Goal: Check status: Check status

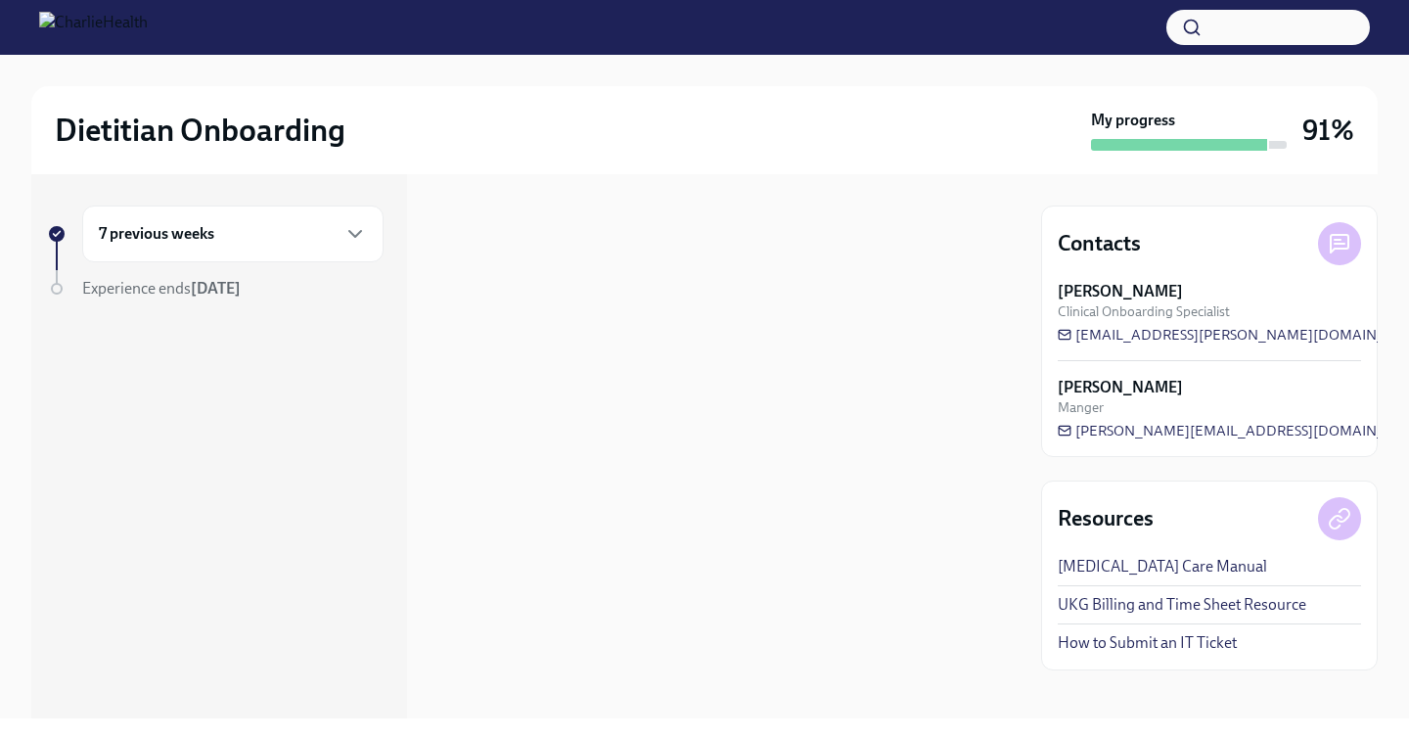
click at [308, 222] on div "7 previous weeks" at bounding box center [233, 233] width 268 height 23
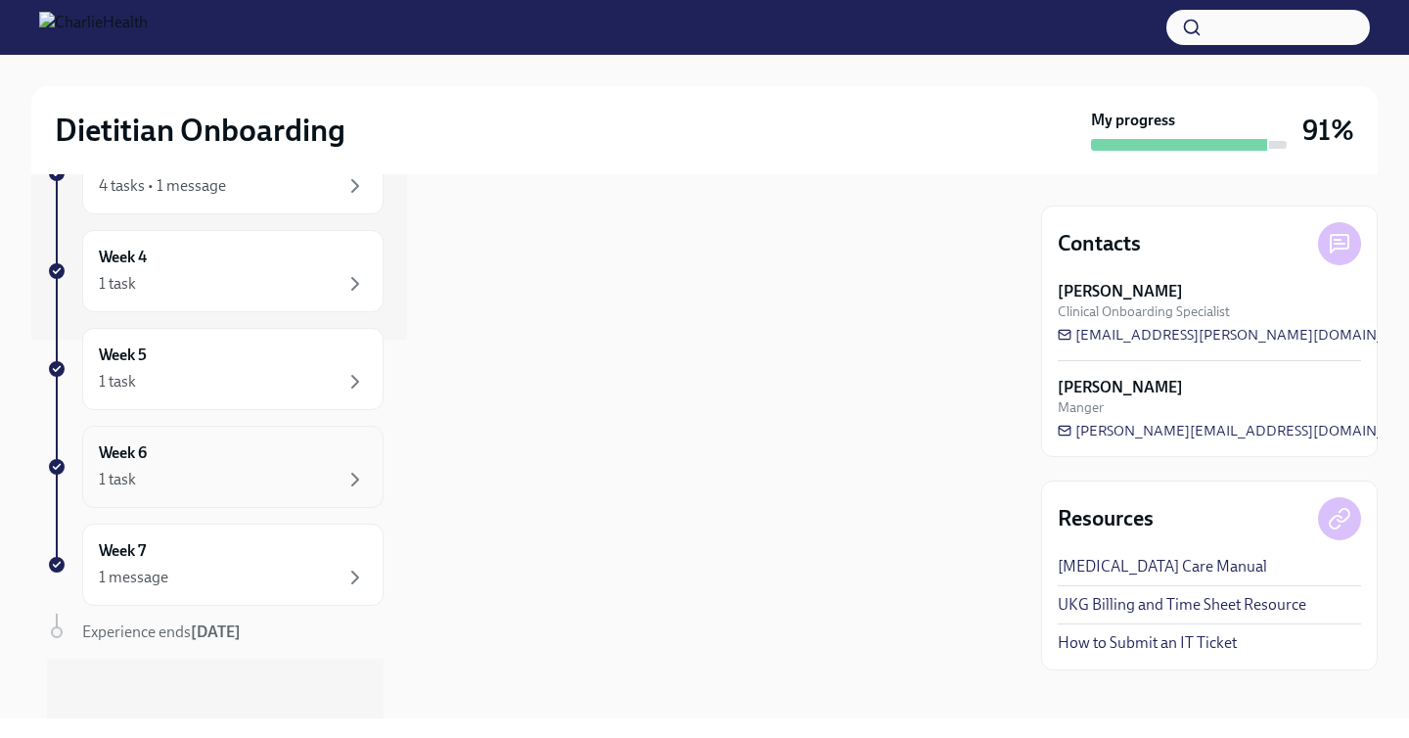
scroll to position [382, 0]
click at [262, 574] on div "1 message" at bounding box center [233, 574] width 268 height 23
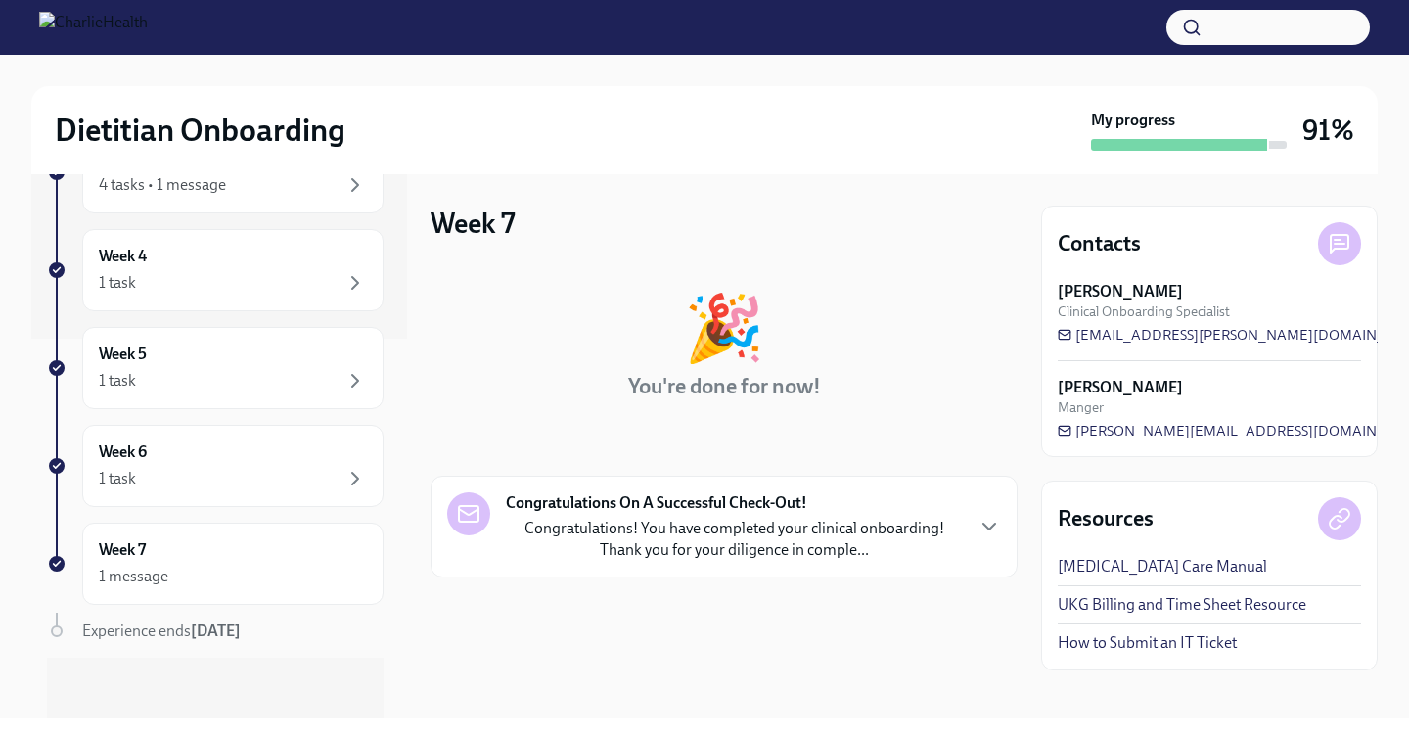
scroll to position [382, 0]
click at [259, 461] on div "Week 6 1 task" at bounding box center [233, 463] width 268 height 49
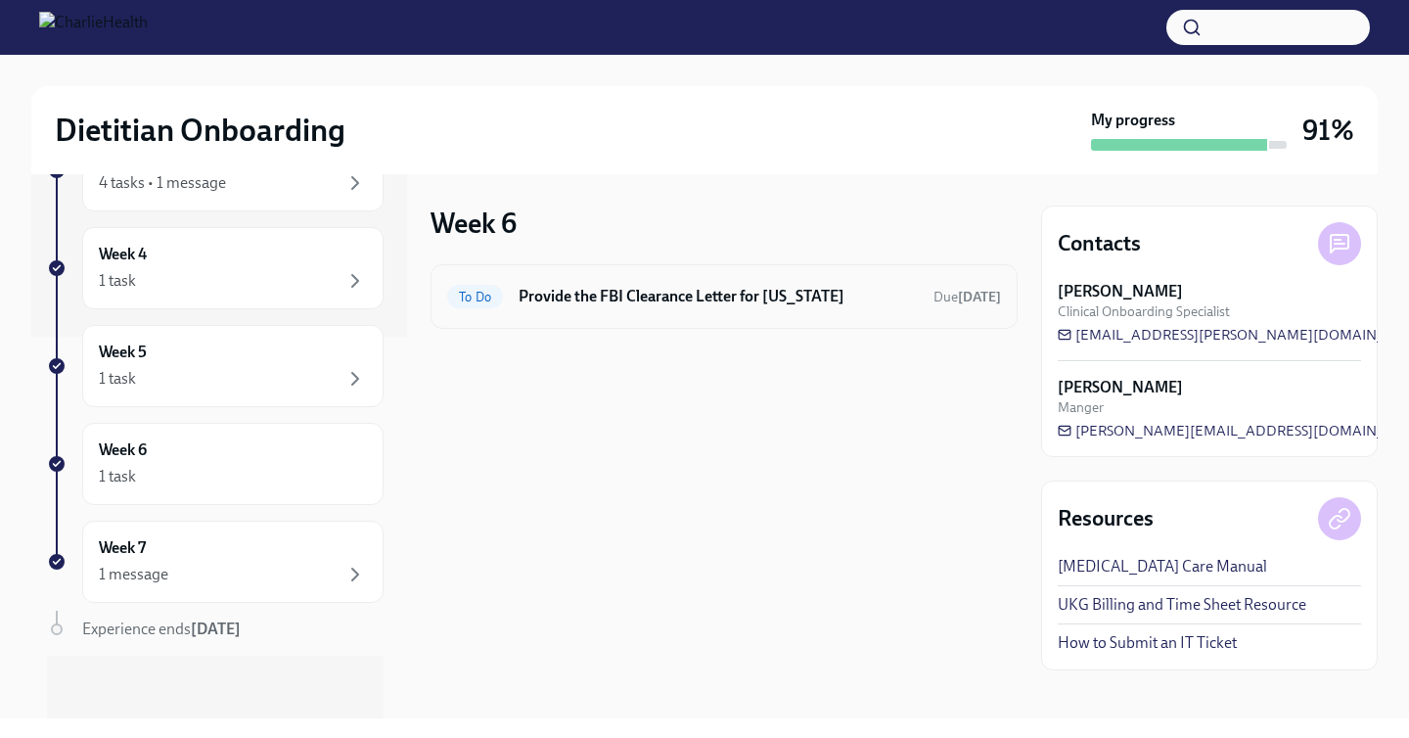
click at [644, 312] on div "To Do Provide the FBI Clearance Letter for [US_STATE] Due [DATE]" at bounding box center [723, 296] width 587 height 65
click at [611, 273] on div "To Do Provide the FBI Clearance Letter for [US_STATE] Due [DATE]" at bounding box center [723, 296] width 587 height 65
click at [617, 290] on h6 "Provide the FBI Clearance Letter for [US_STATE]" at bounding box center [718, 297] width 399 height 22
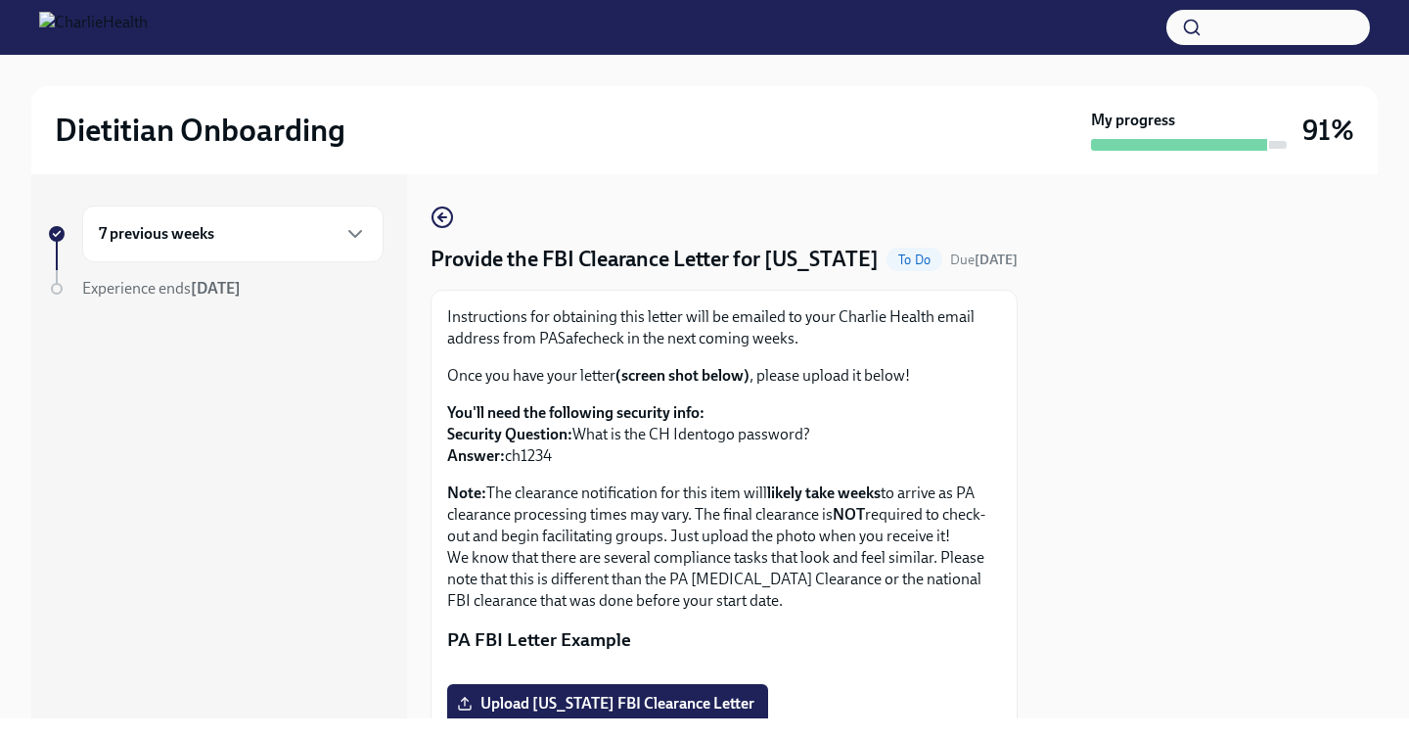
click at [317, 233] on div "7 previous weeks" at bounding box center [233, 233] width 268 height 23
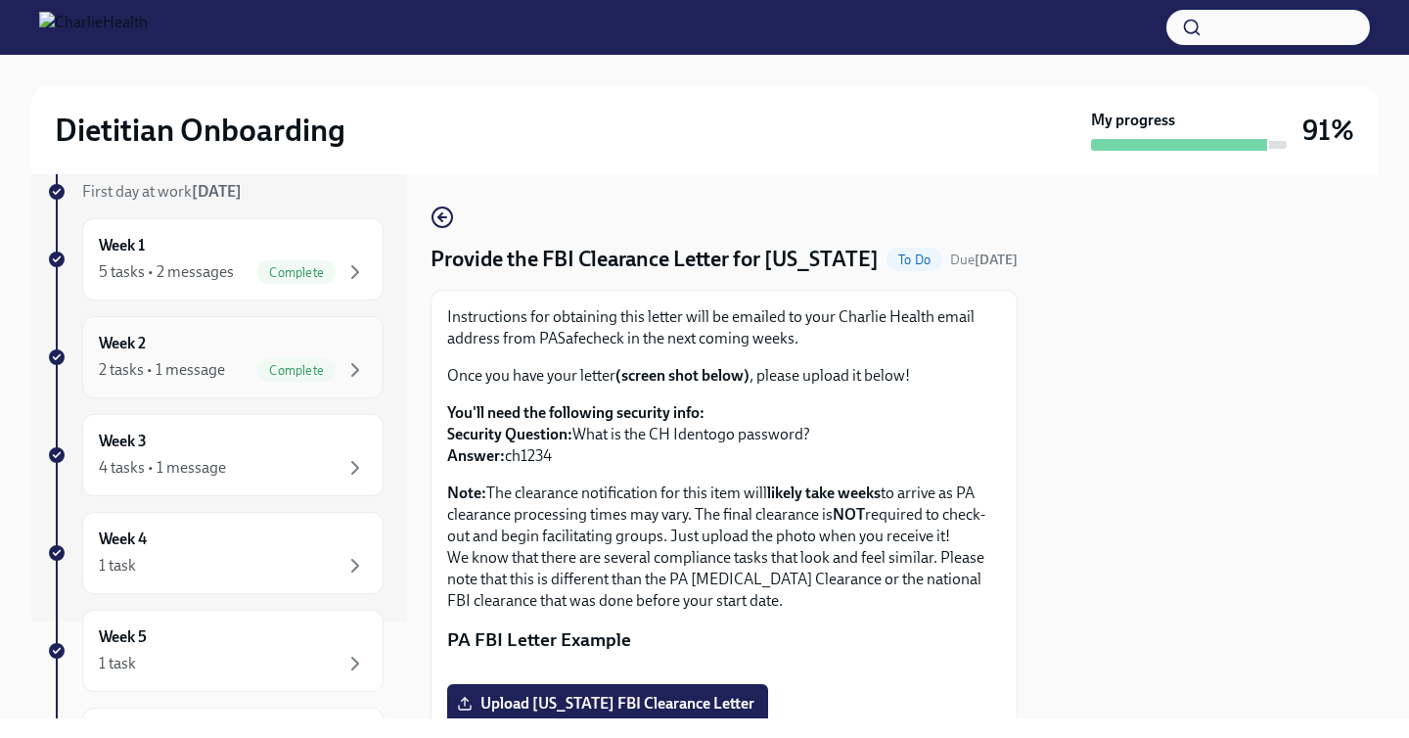
scroll to position [186, 0]
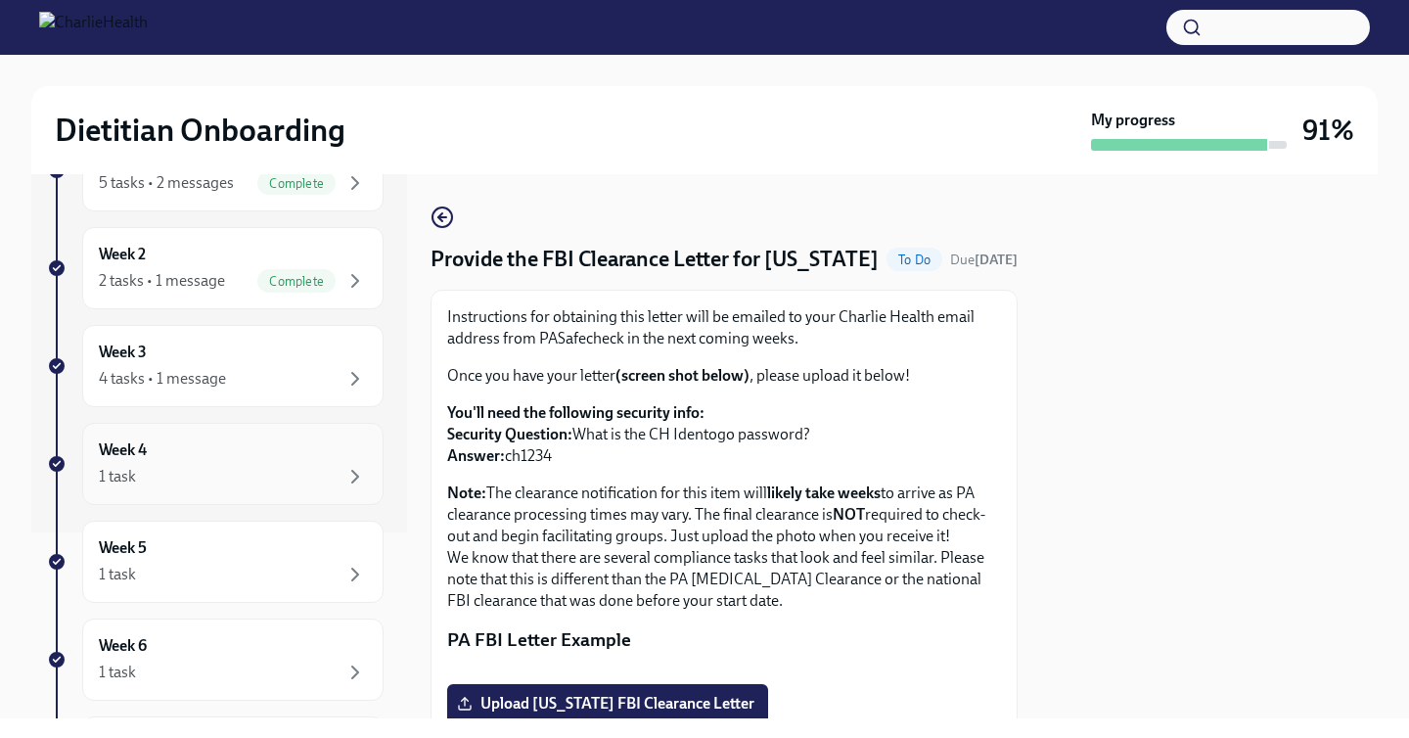
click at [317, 440] on div "Week 4 1 task" at bounding box center [233, 463] width 268 height 49
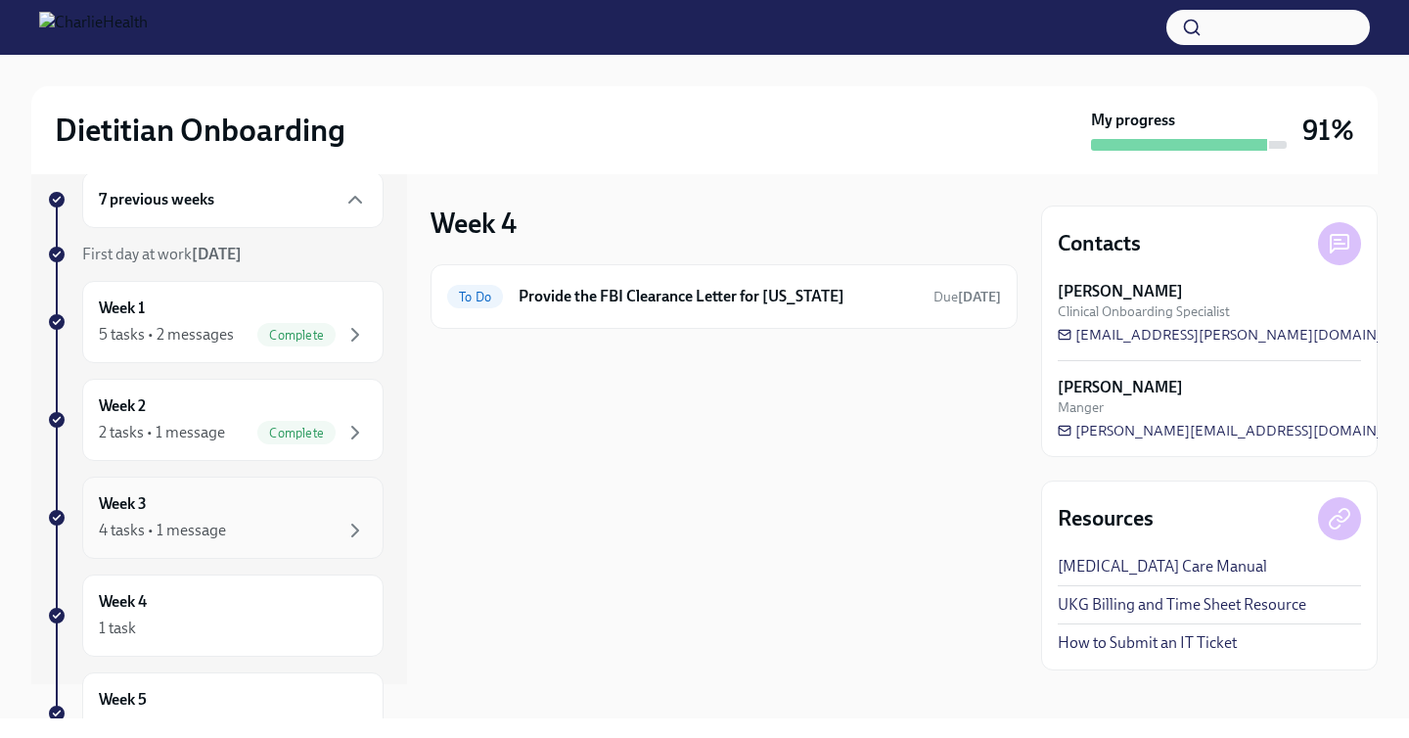
scroll to position [55, 0]
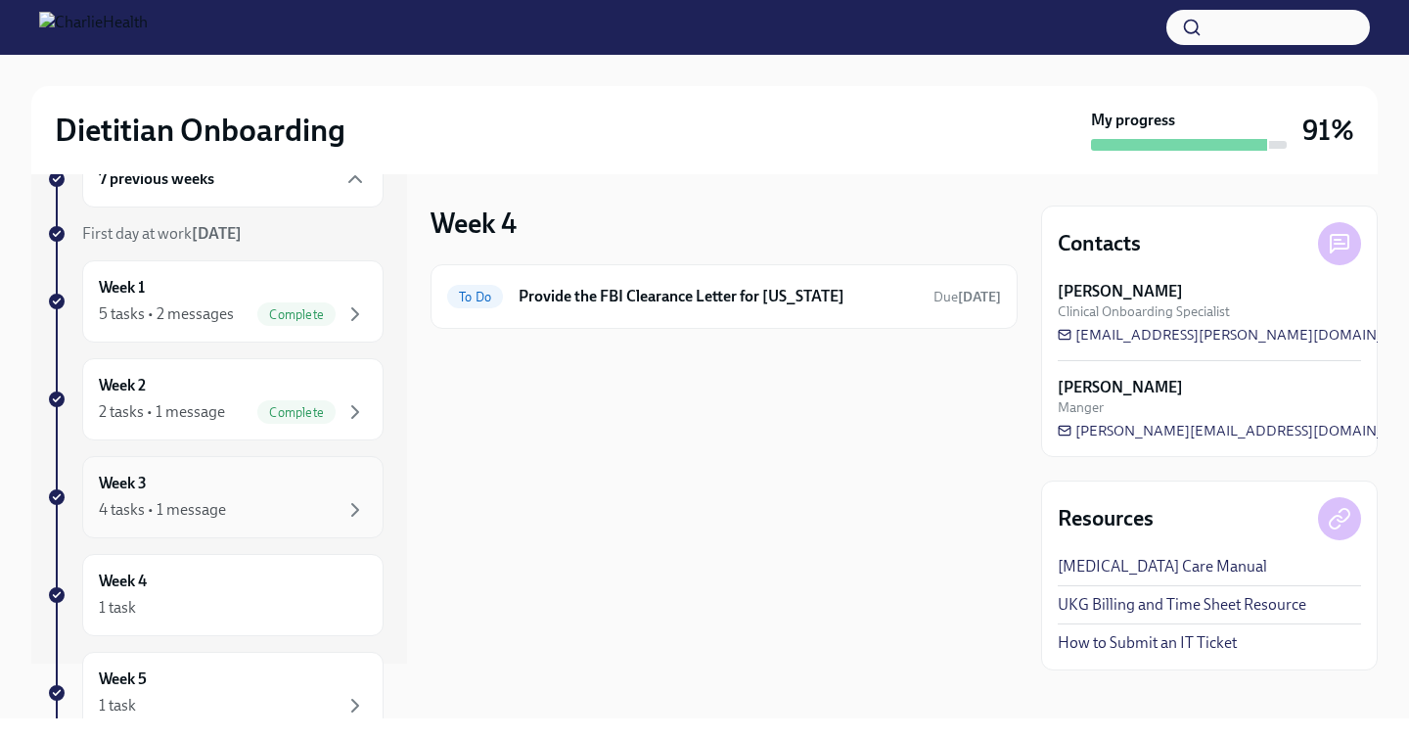
click at [331, 522] on div "Week 3 4 tasks • 1 message" at bounding box center [232, 497] width 301 height 82
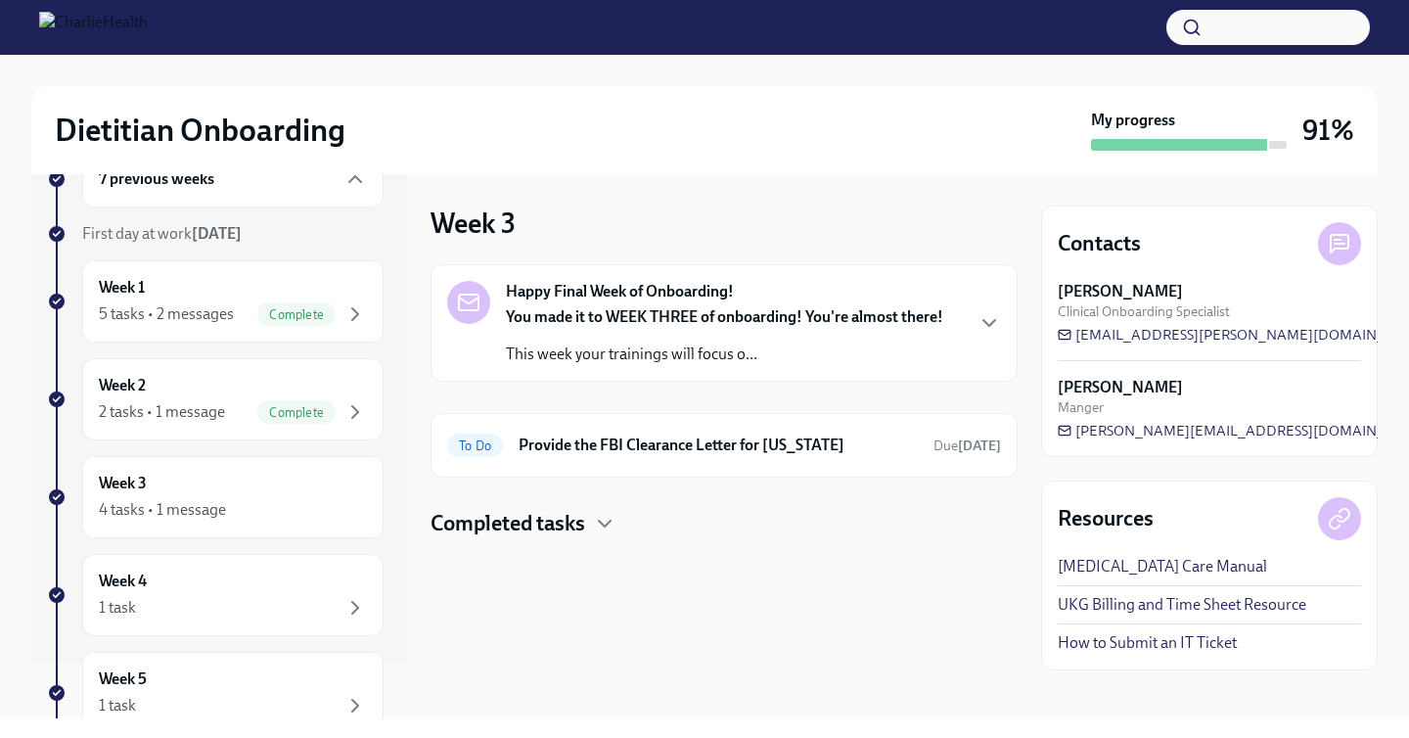
click at [806, 291] on div "Happy Final Week of Onboarding! You made it to WEEK THREE of onboarding! You're…" at bounding box center [724, 323] width 437 height 84
